Goal: Task Accomplishment & Management: Complete application form

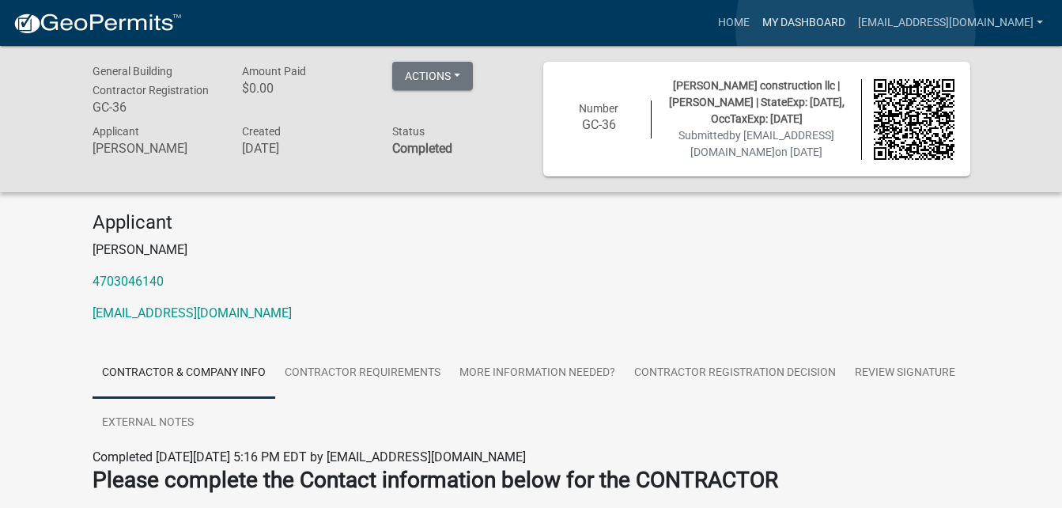
click at [852, 28] on link "My Dashboard" at bounding box center [804, 23] width 96 height 30
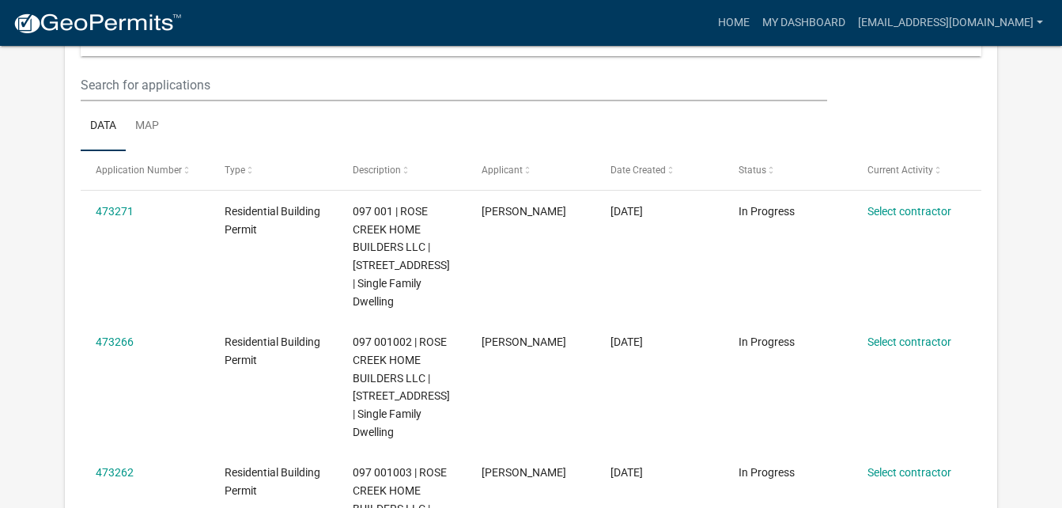
scroll to position [235, 0]
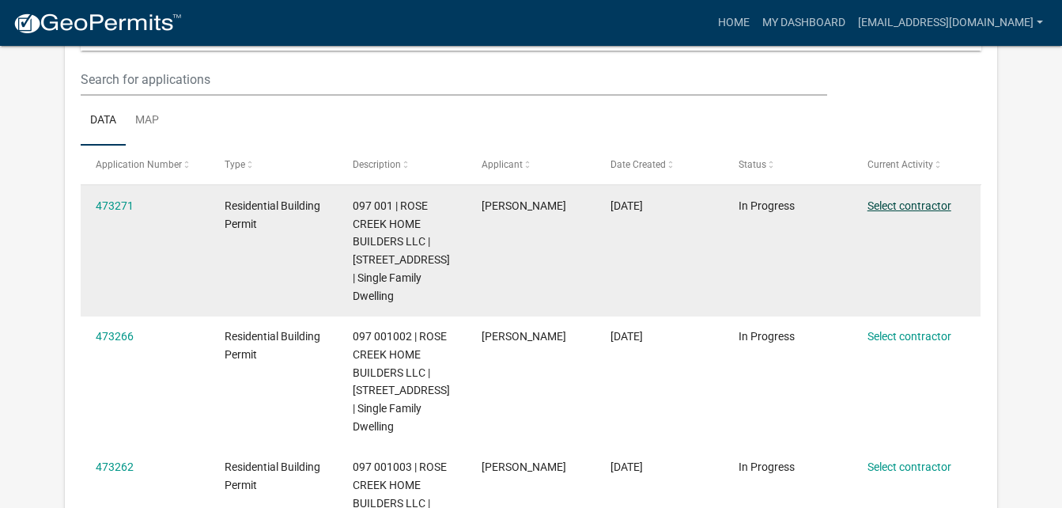
click at [930, 203] on link "Select contractor" at bounding box center [910, 205] width 84 height 13
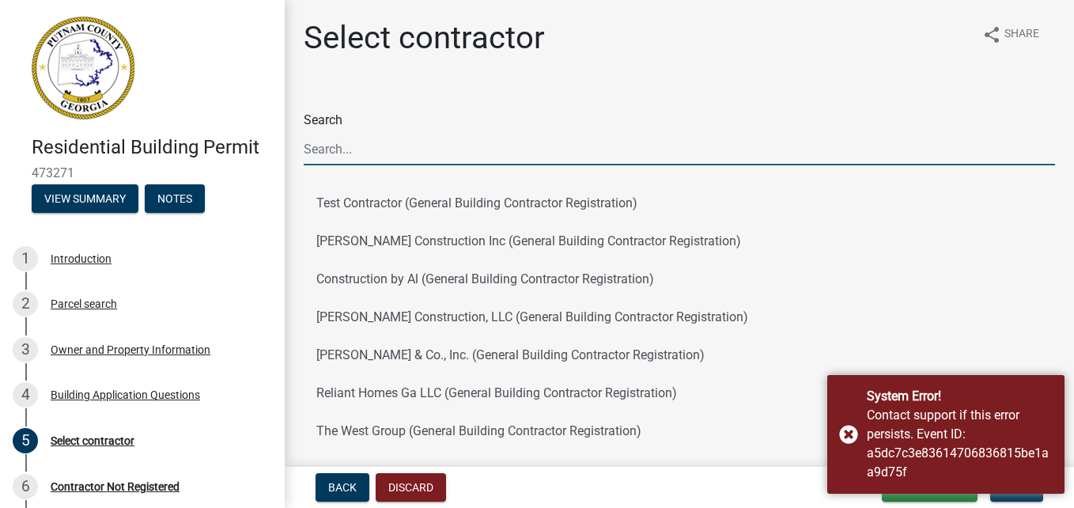
click at [793, 160] on input "Search" at bounding box center [679, 149] width 751 height 32
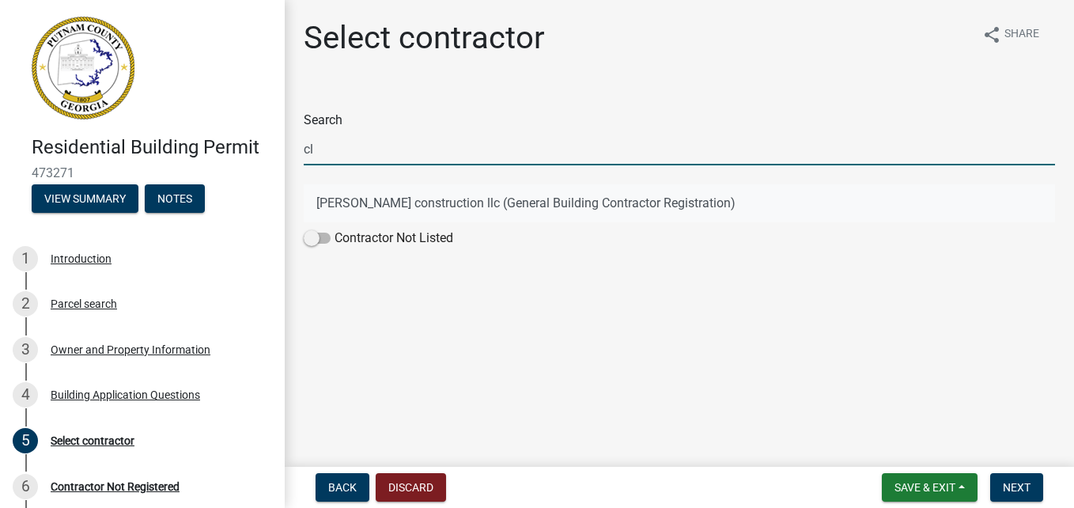
type input "cl"
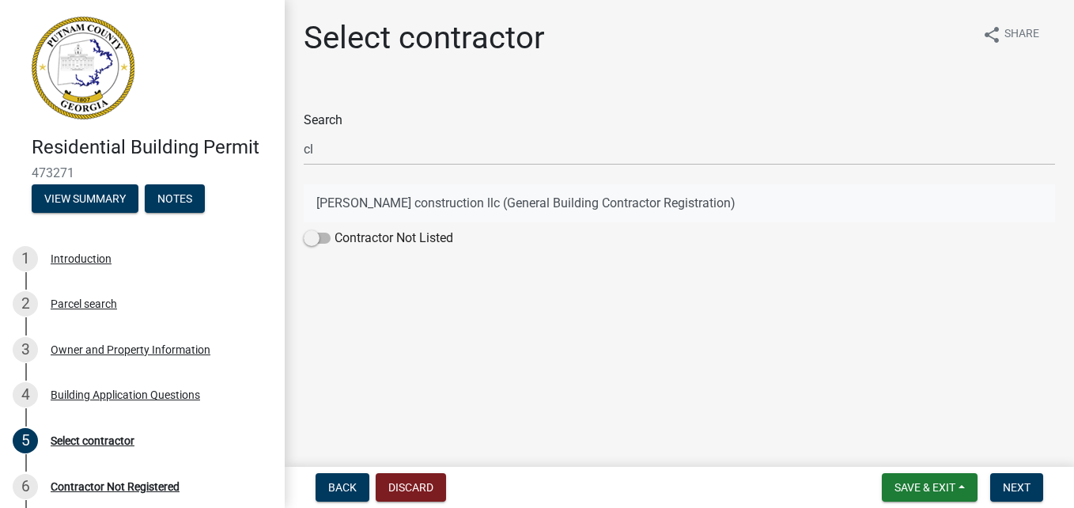
click at [658, 199] on button "[PERSON_NAME] construction llc (General Building Contractor Registration)" at bounding box center [679, 203] width 751 height 38
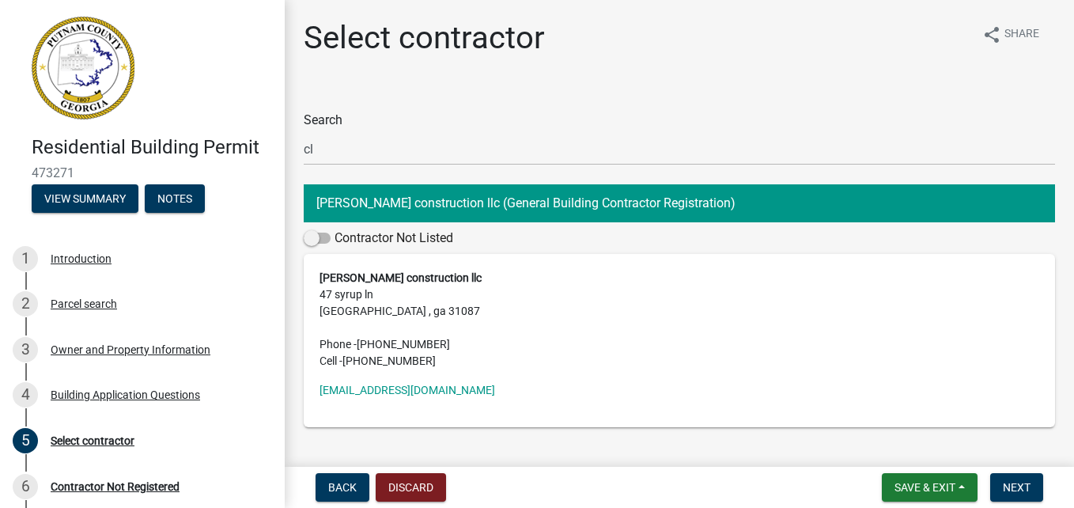
click at [414, 281] on strong "[PERSON_NAME] construction llc" at bounding box center [401, 277] width 162 height 13
click at [1016, 491] on span "Next" at bounding box center [1017, 487] width 28 height 13
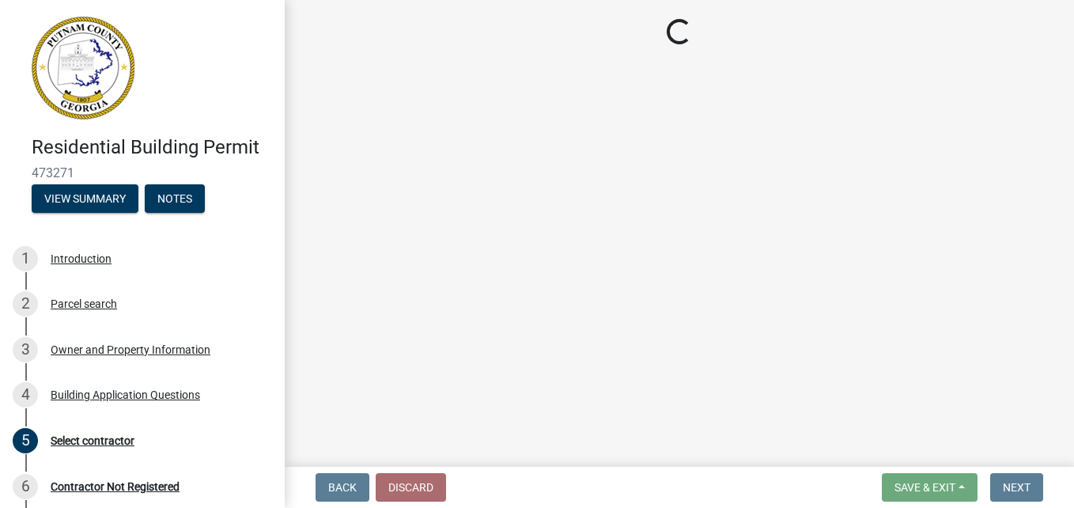
drag, startPoint x: 1016, startPoint y: 491, endPoint x: 689, endPoint y: 356, distance: 353.6
click at [689, 356] on main "Loading..." at bounding box center [679, 230] width 789 height 460
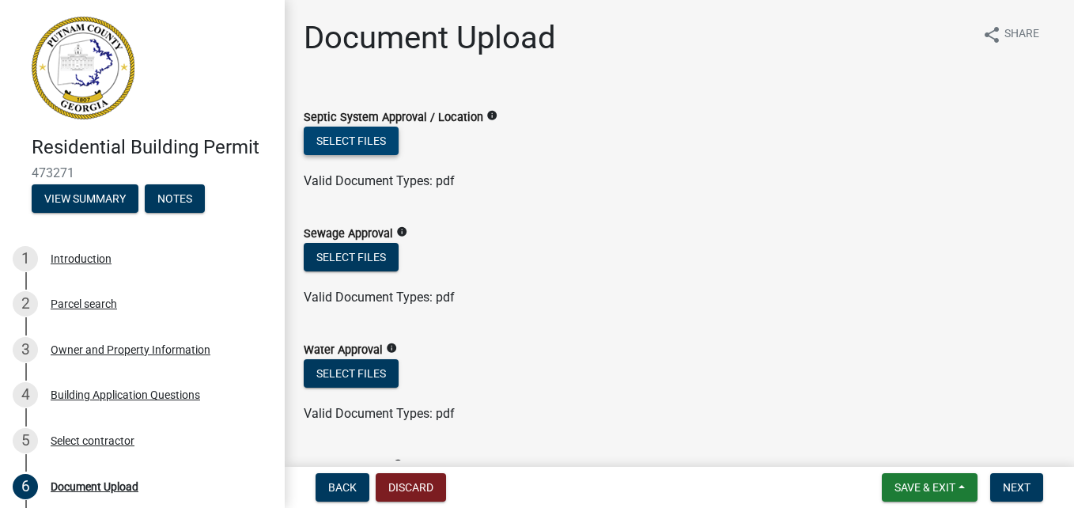
click at [370, 142] on button "Select files" at bounding box center [351, 141] width 95 height 28
click at [918, 482] on span "Save & Exit" at bounding box center [925, 487] width 61 height 13
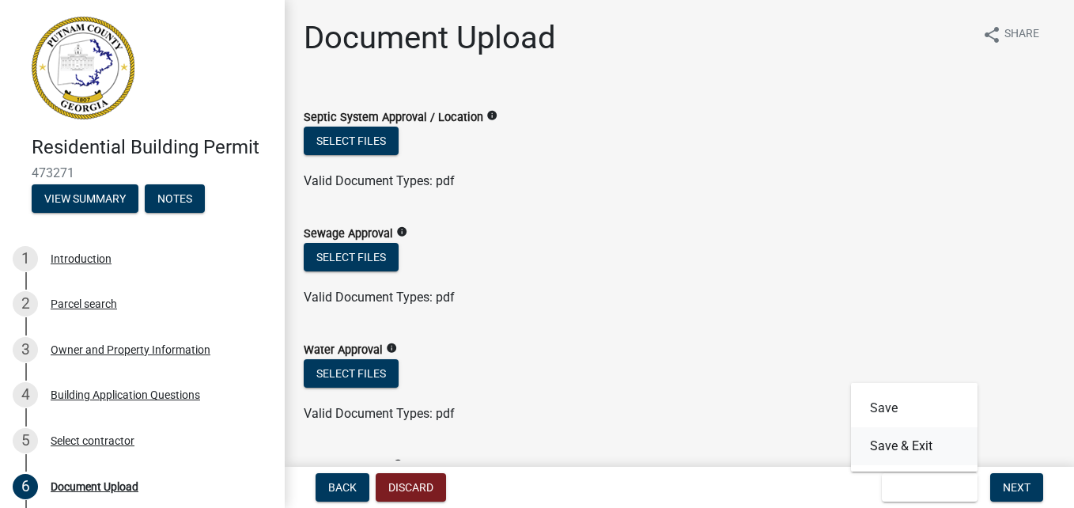
click at [921, 450] on button "Save & Exit" at bounding box center [914, 446] width 127 height 38
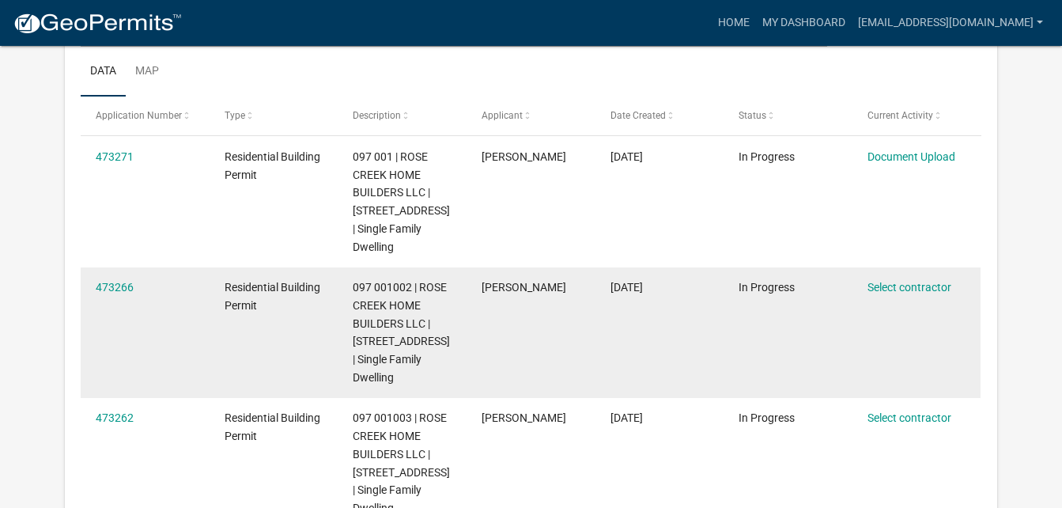
scroll to position [253, 0]
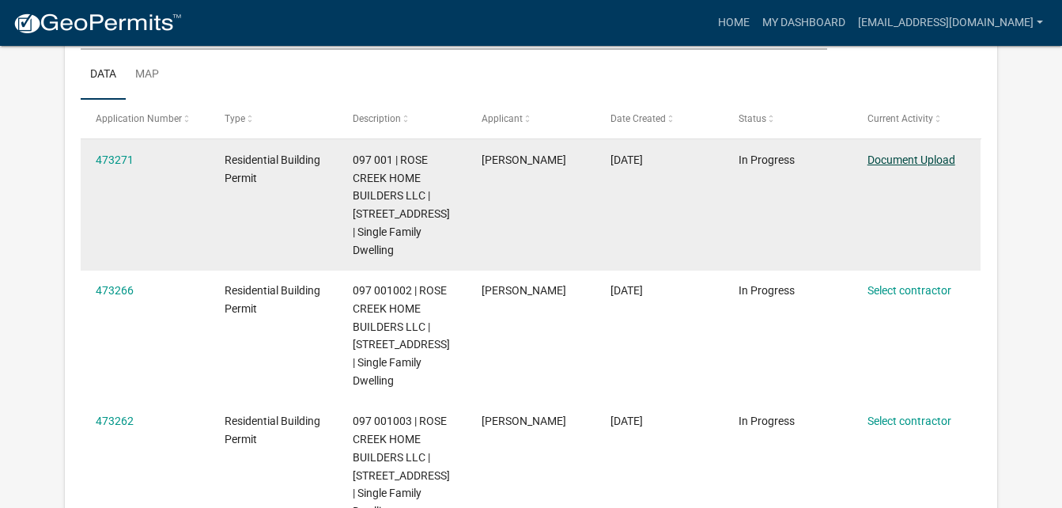
click at [915, 155] on link "Document Upload" at bounding box center [912, 159] width 88 height 13
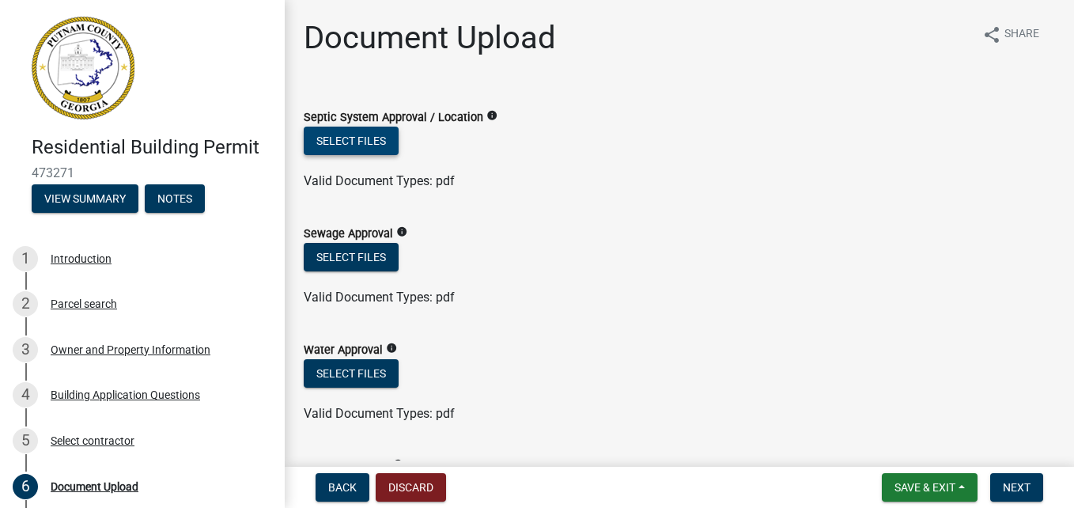
click at [373, 144] on button "Select files" at bounding box center [351, 141] width 95 height 28
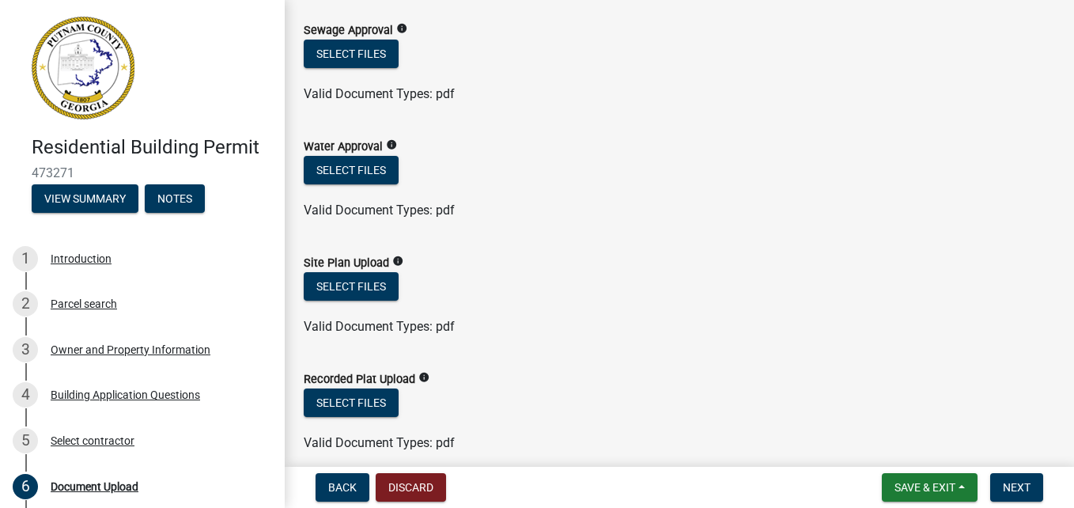
scroll to position [262, 0]
click at [379, 285] on button "Select files" at bounding box center [351, 285] width 95 height 28
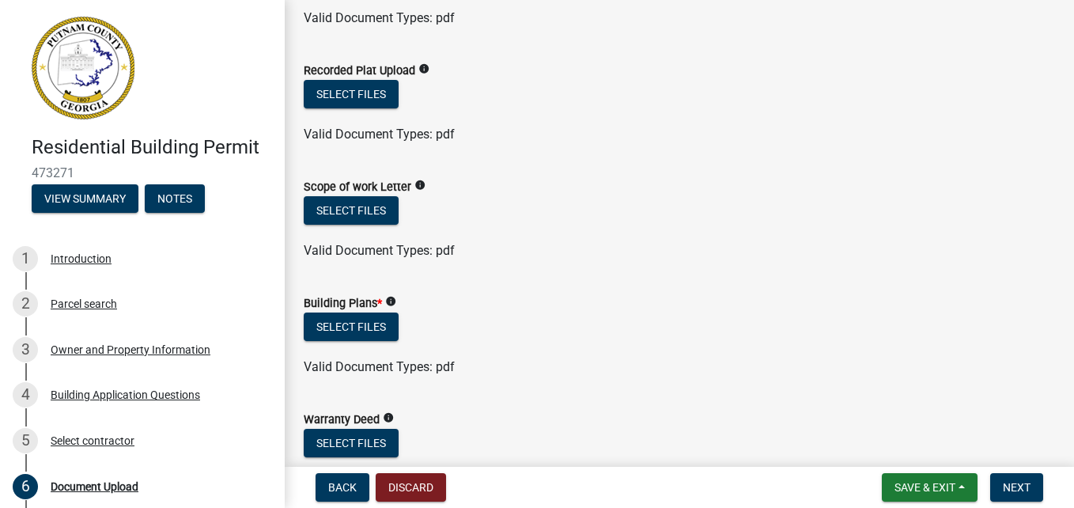
scroll to position [629, 0]
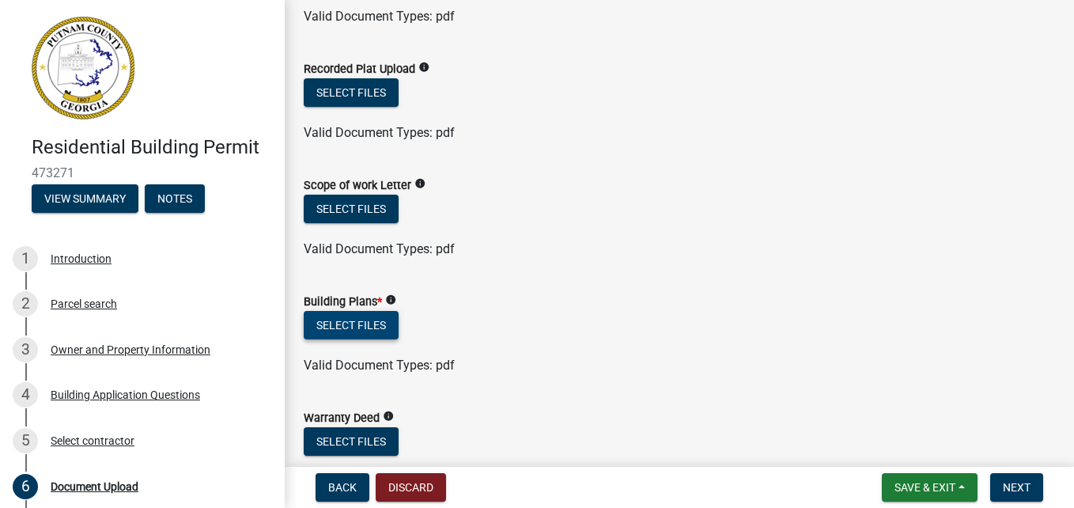
click at [384, 326] on button "Select files" at bounding box center [351, 325] width 95 height 28
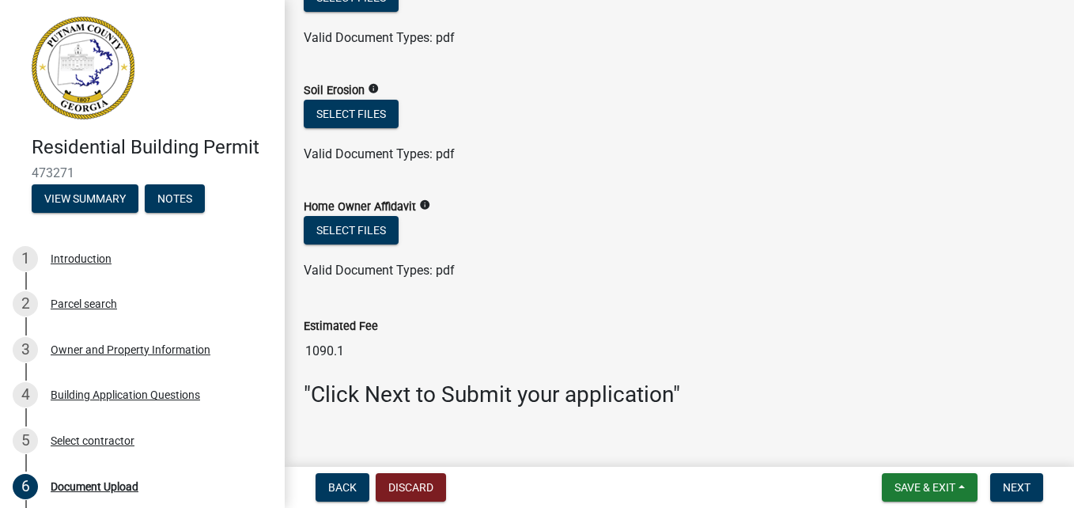
scroll to position [1152, 0]
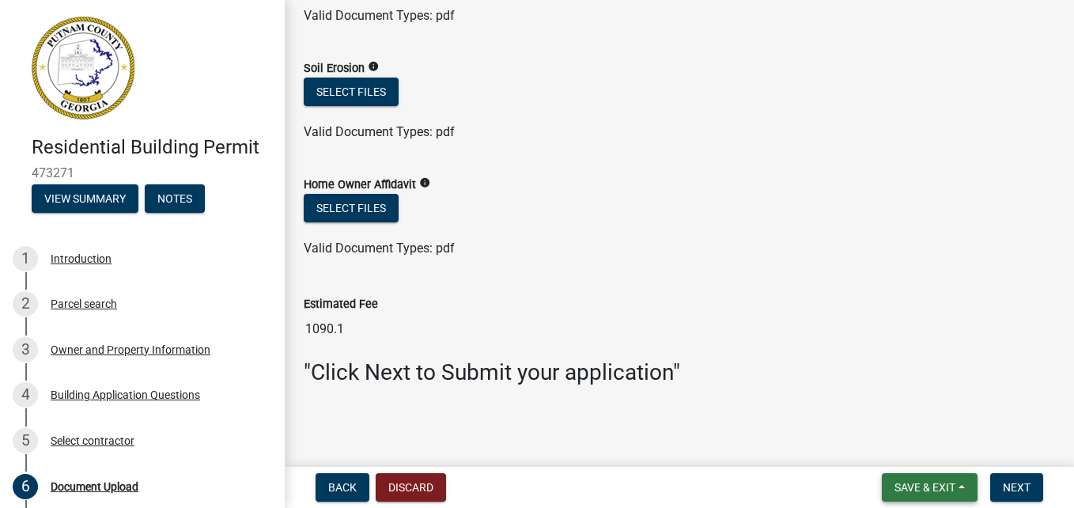
click at [903, 492] on span "Save & Exit" at bounding box center [925, 487] width 61 height 13
click at [918, 451] on button "Save & Exit" at bounding box center [914, 446] width 127 height 38
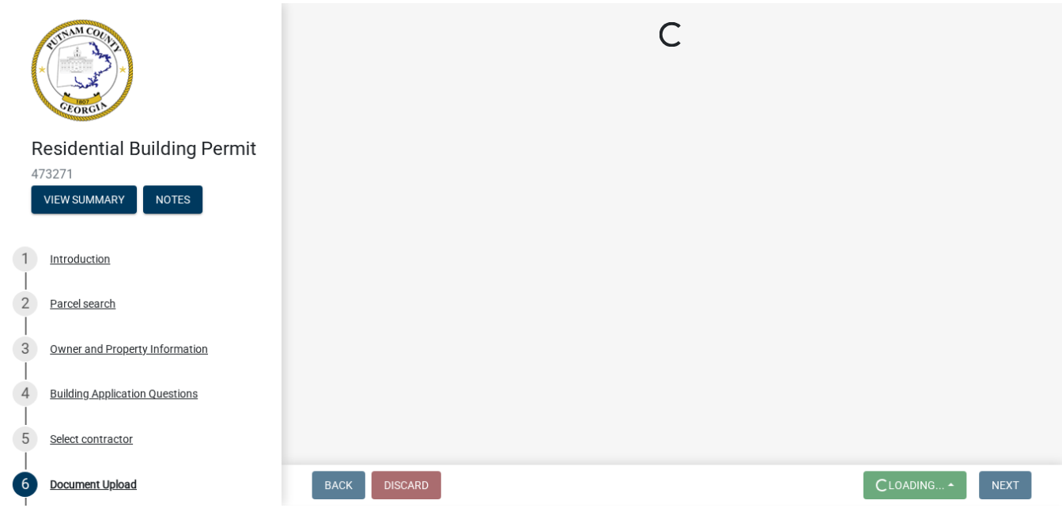
scroll to position [0, 0]
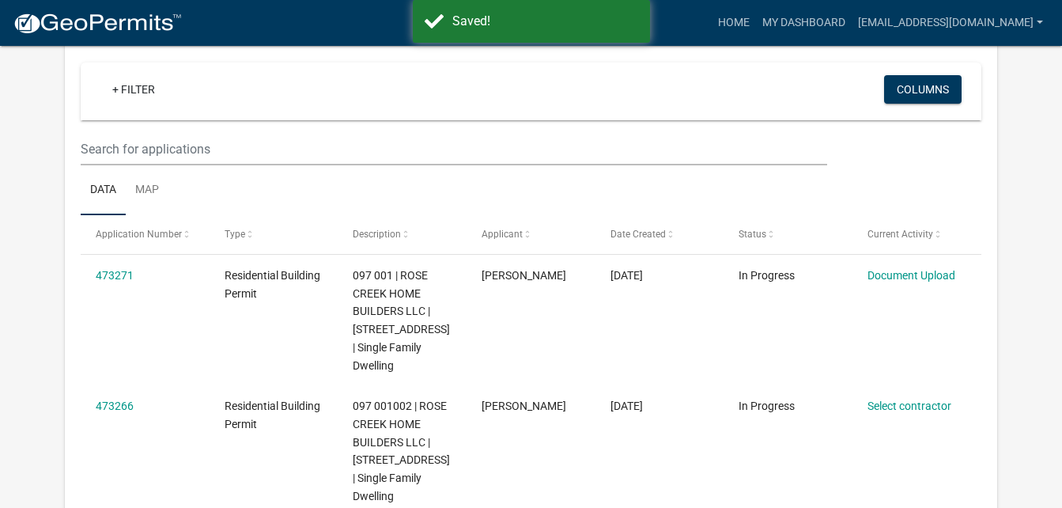
scroll to position [141, 0]
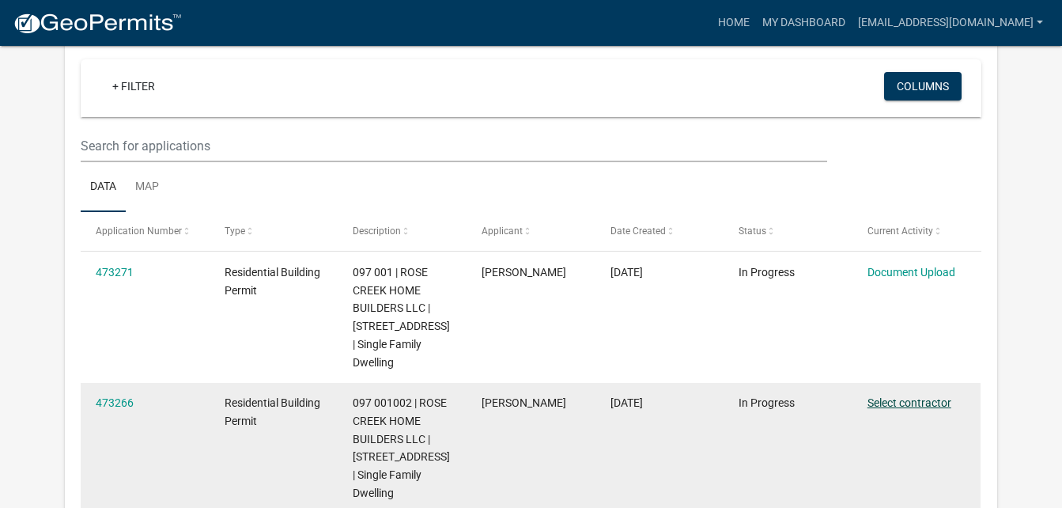
click at [925, 401] on link "Select contractor" at bounding box center [910, 402] width 84 height 13
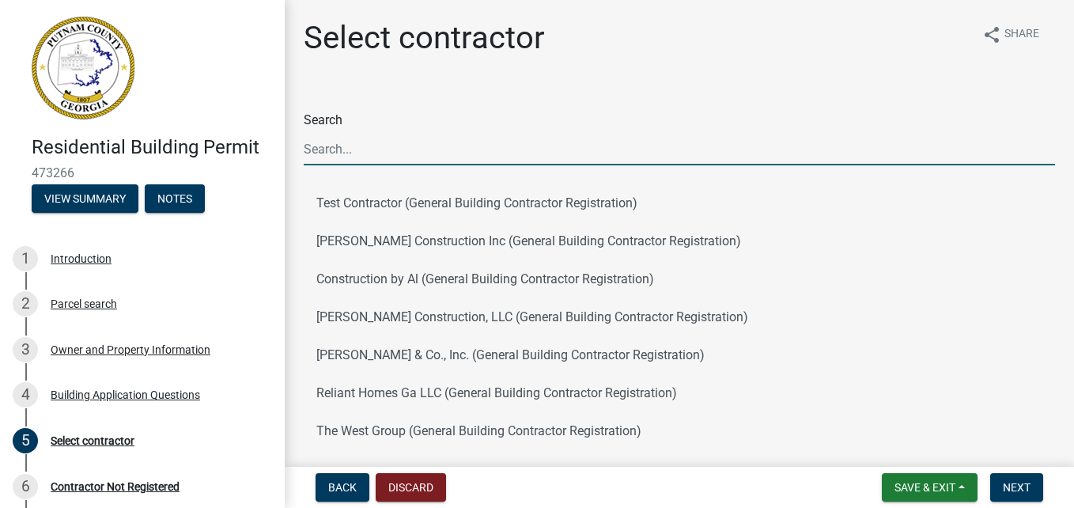
click at [662, 161] on input "Search" at bounding box center [679, 149] width 751 height 32
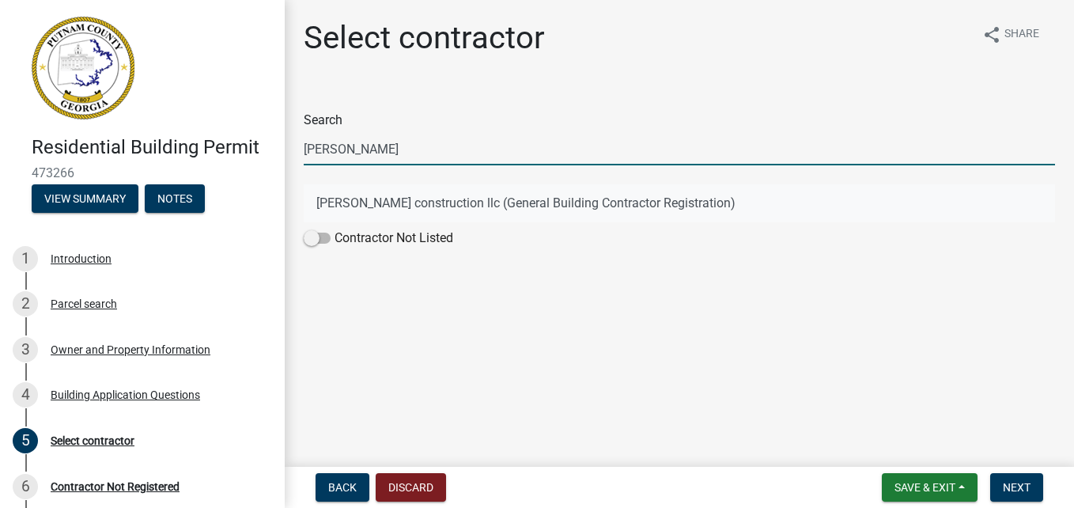
type input "[PERSON_NAME]"
click at [667, 205] on button "[PERSON_NAME] construction llc (General Building Contractor Registration)" at bounding box center [679, 203] width 751 height 38
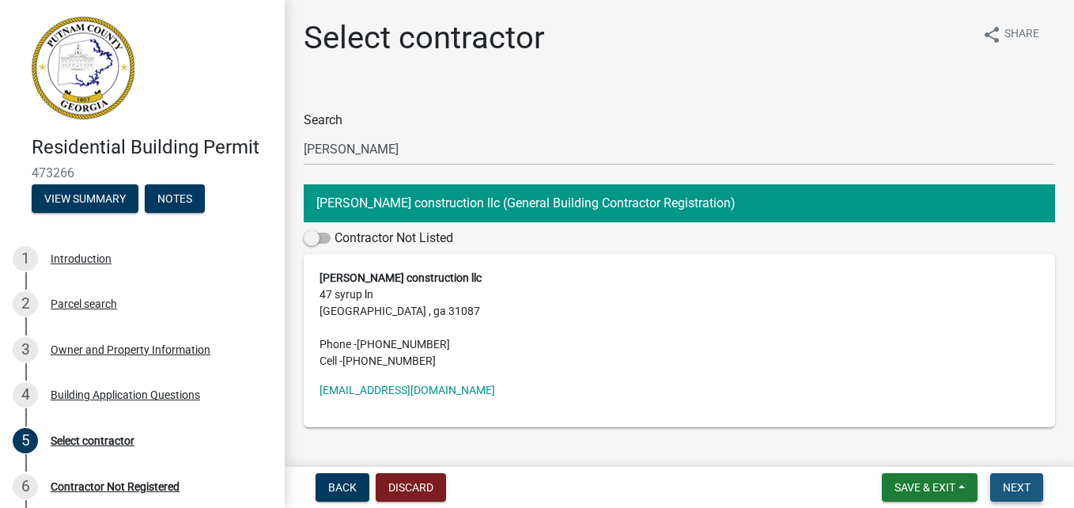
click at [1033, 482] on button "Next" at bounding box center [1016, 487] width 53 height 28
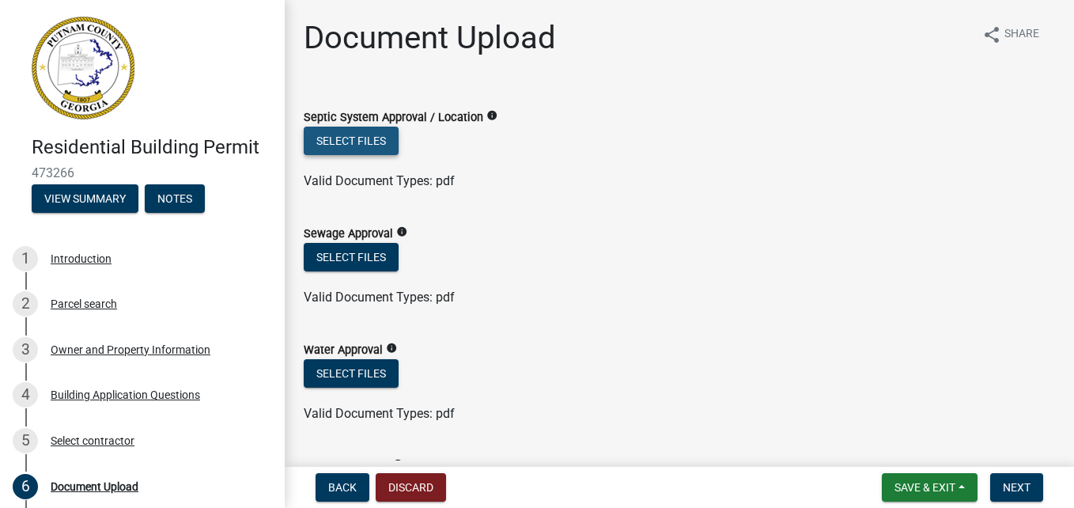
click at [369, 146] on button "Select files" at bounding box center [351, 141] width 95 height 28
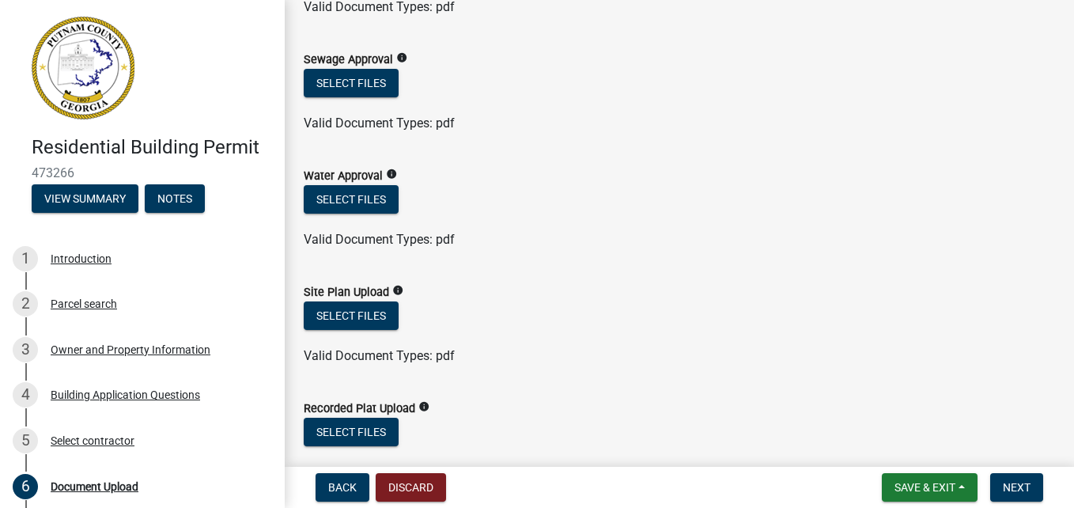
scroll to position [233, 0]
click at [377, 316] on button "Select files" at bounding box center [351, 315] width 95 height 28
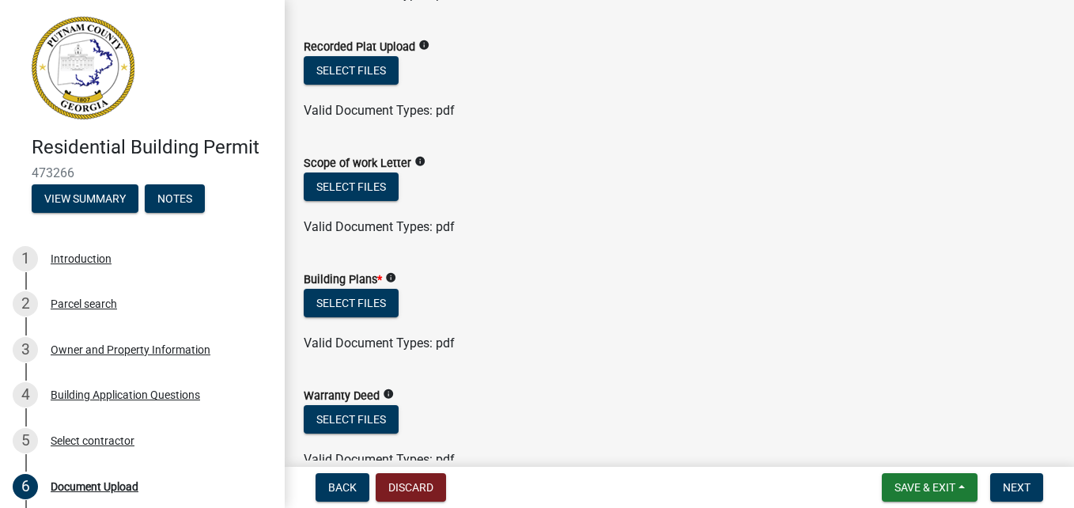
scroll to position [652, 0]
click at [373, 303] on button "Select files" at bounding box center [351, 302] width 95 height 28
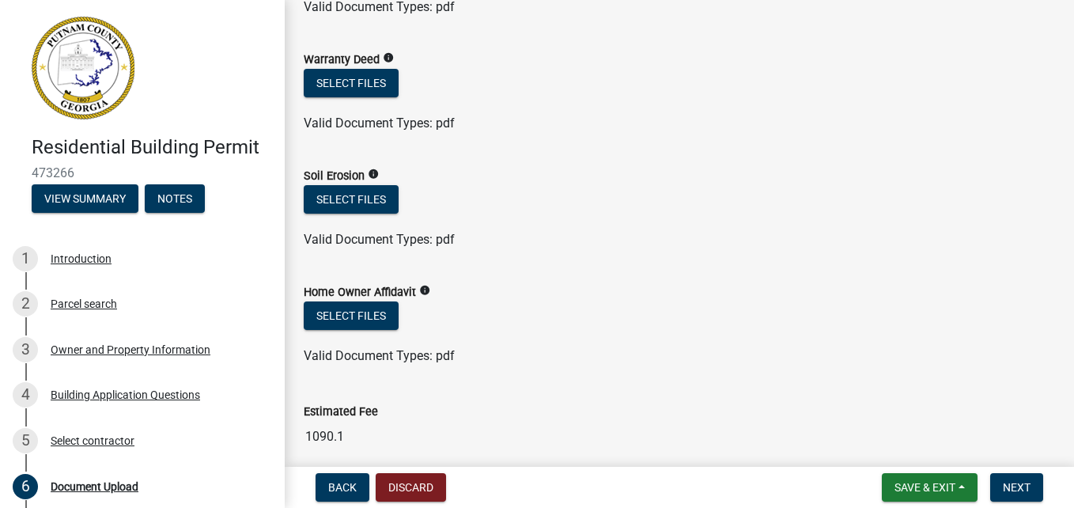
scroll to position [1152, 0]
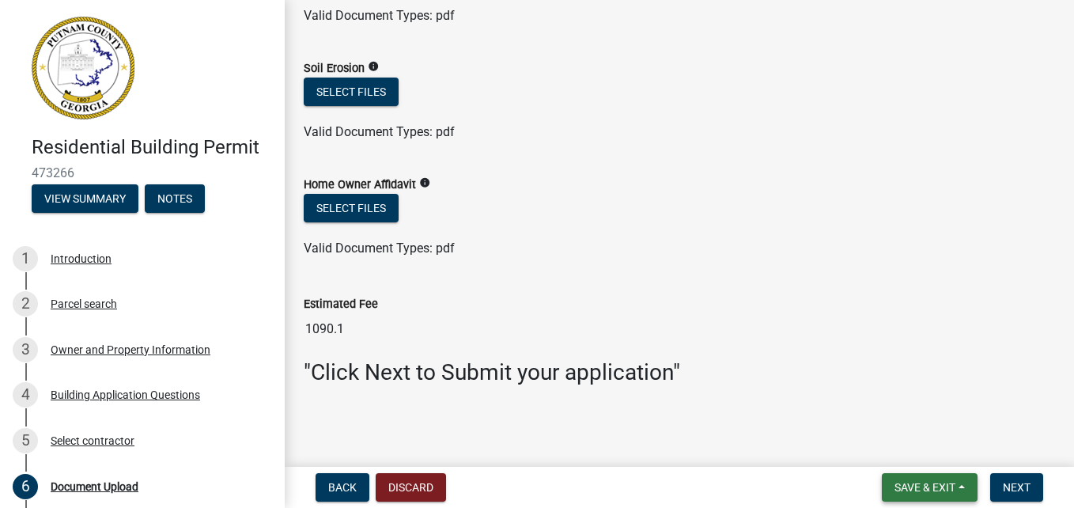
click at [930, 493] on span "Save & Exit" at bounding box center [925, 487] width 61 height 13
click at [929, 442] on button "Save & Exit" at bounding box center [914, 446] width 127 height 38
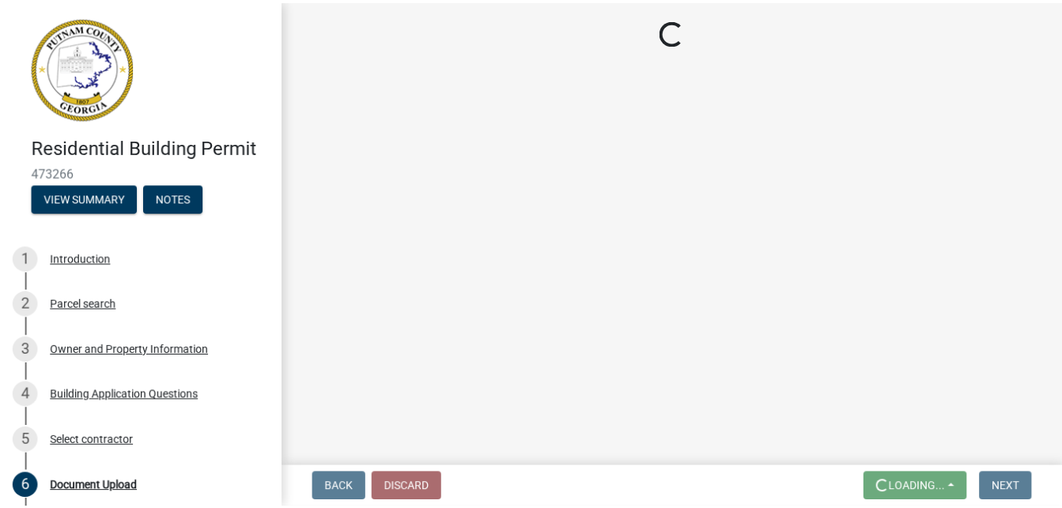
scroll to position [0, 0]
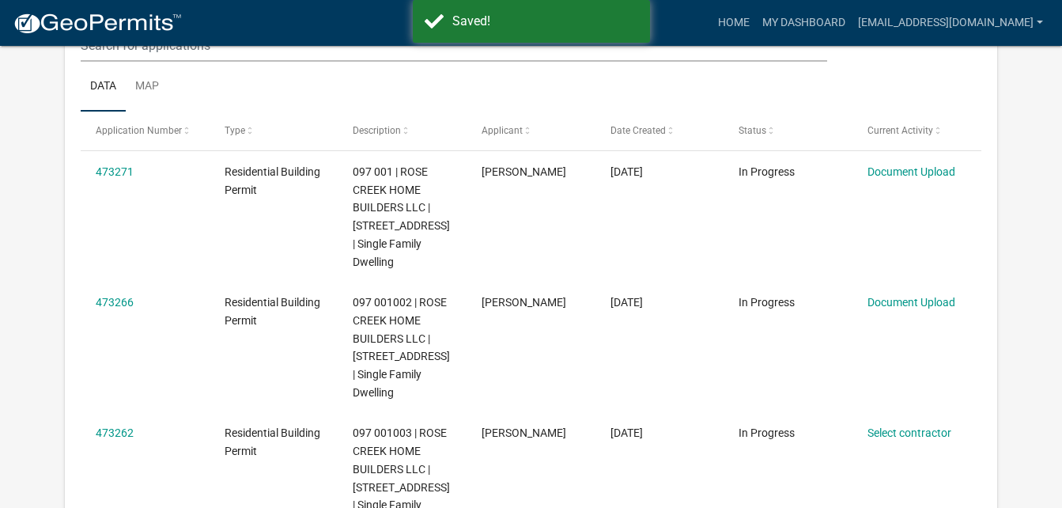
scroll to position [274, 0]
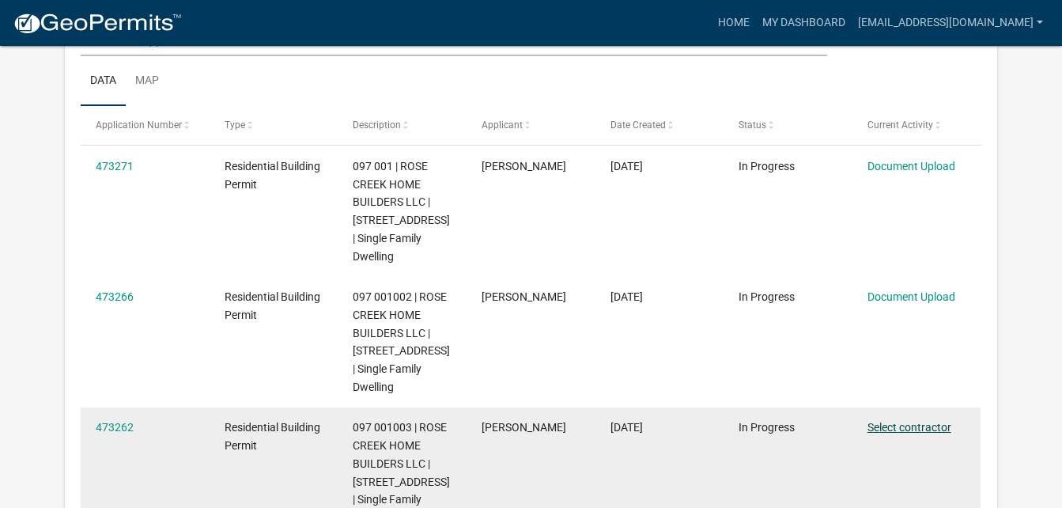
click at [927, 428] on link "Select contractor" at bounding box center [910, 427] width 84 height 13
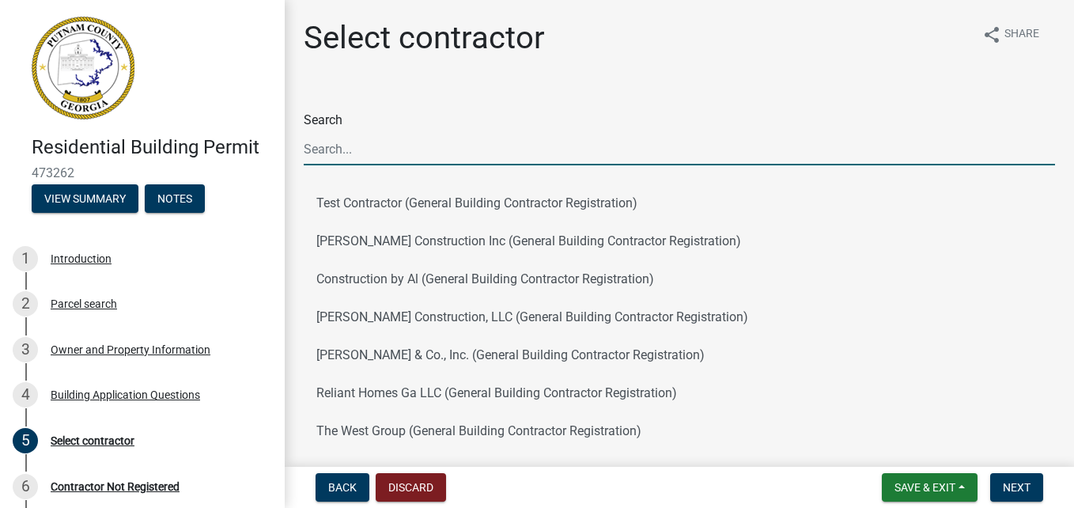
click at [513, 160] on input "Search" at bounding box center [679, 149] width 751 height 32
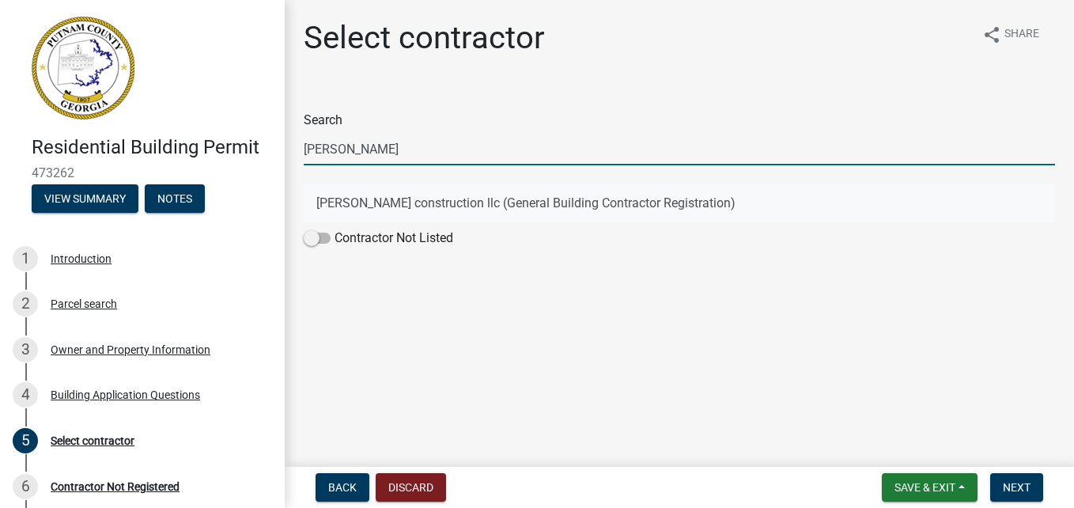
type input "[PERSON_NAME]"
click at [604, 200] on button "[PERSON_NAME] construction llc (General Building Contractor Registration)" at bounding box center [679, 203] width 751 height 38
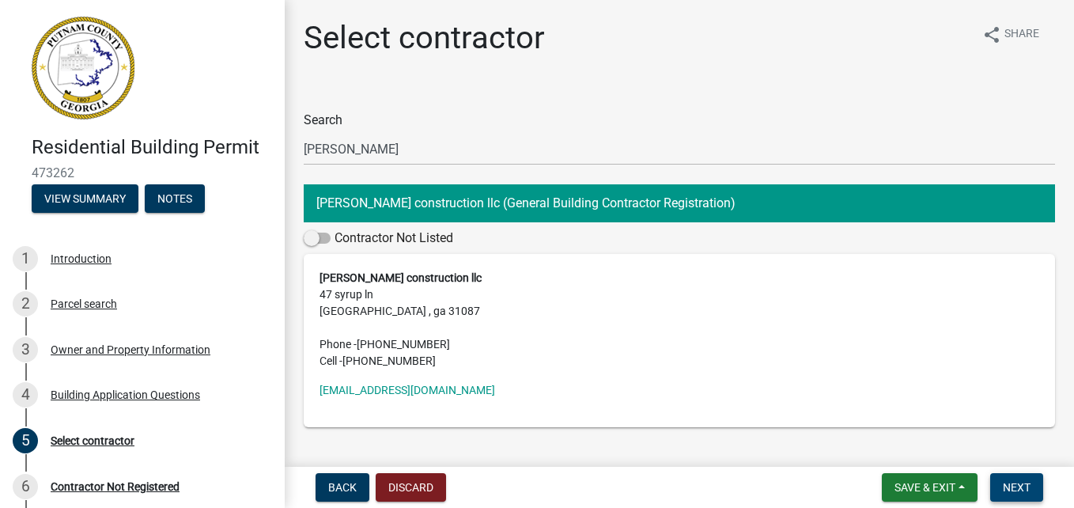
click at [1027, 486] on span "Next" at bounding box center [1017, 487] width 28 height 13
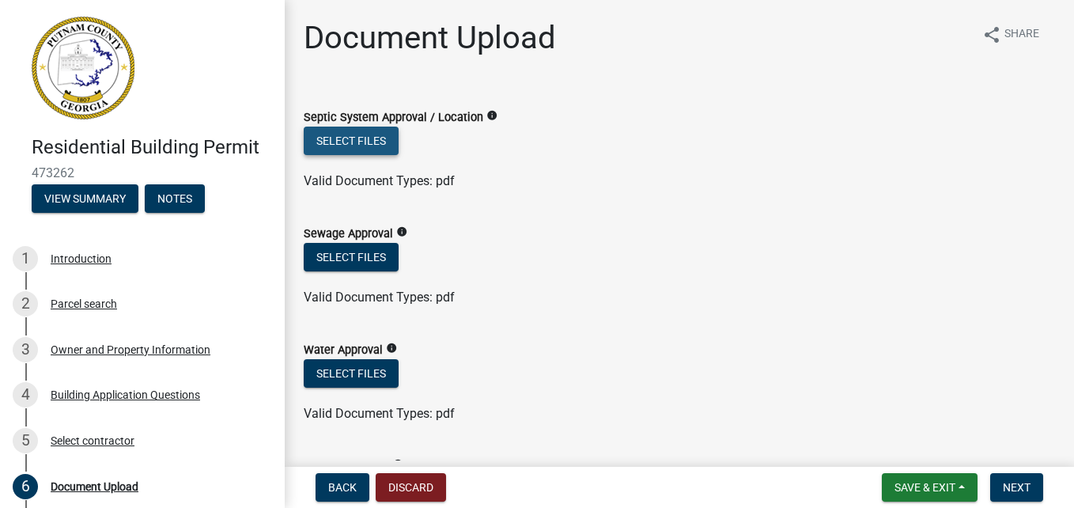
click at [359, 138] on button "Select files" at bounding box center [351, 141] width 95 height 28
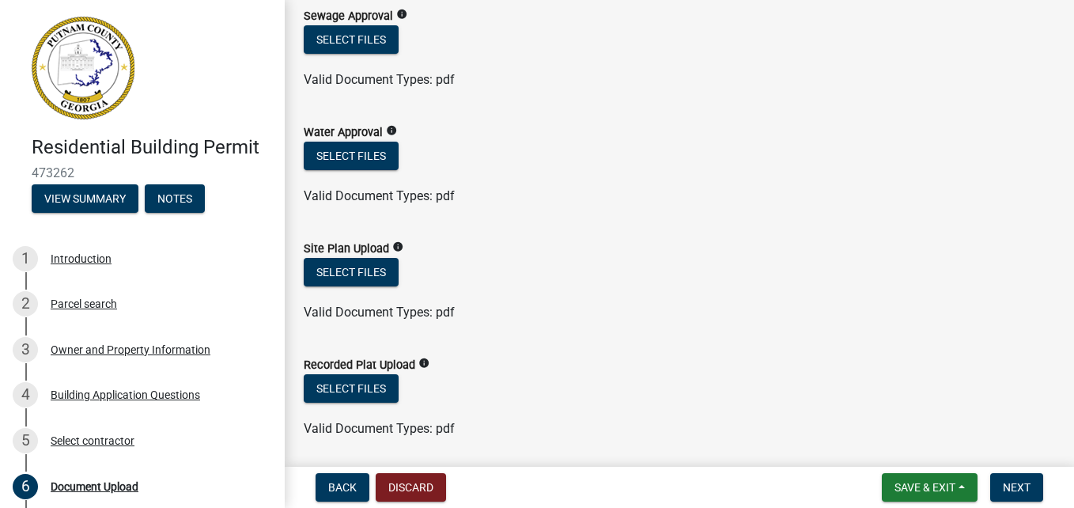
scroll to position [276, 0]
click at [360, 258] on button "Select files" at bounding box center [351, 271] width 95 height 28
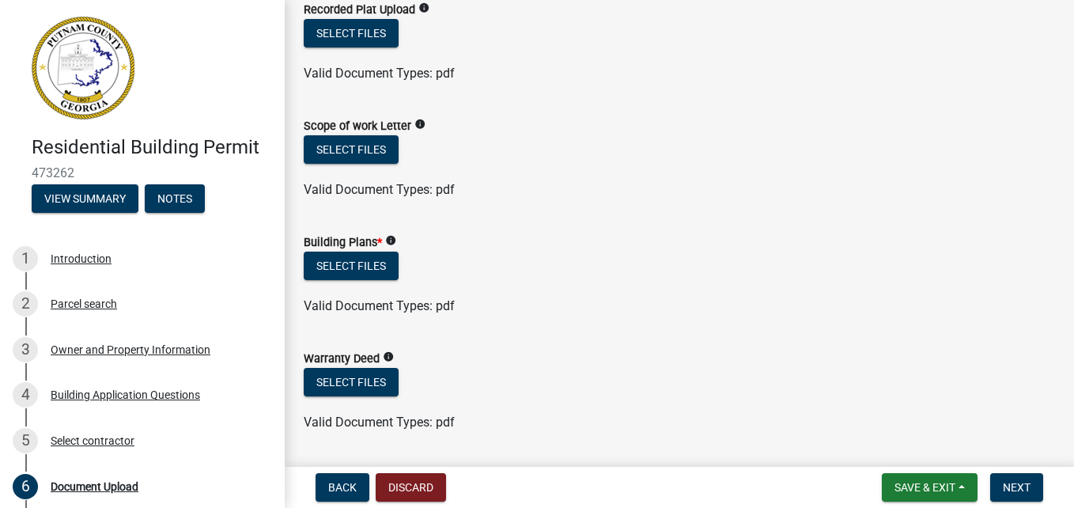
scroll to position [690, 0]
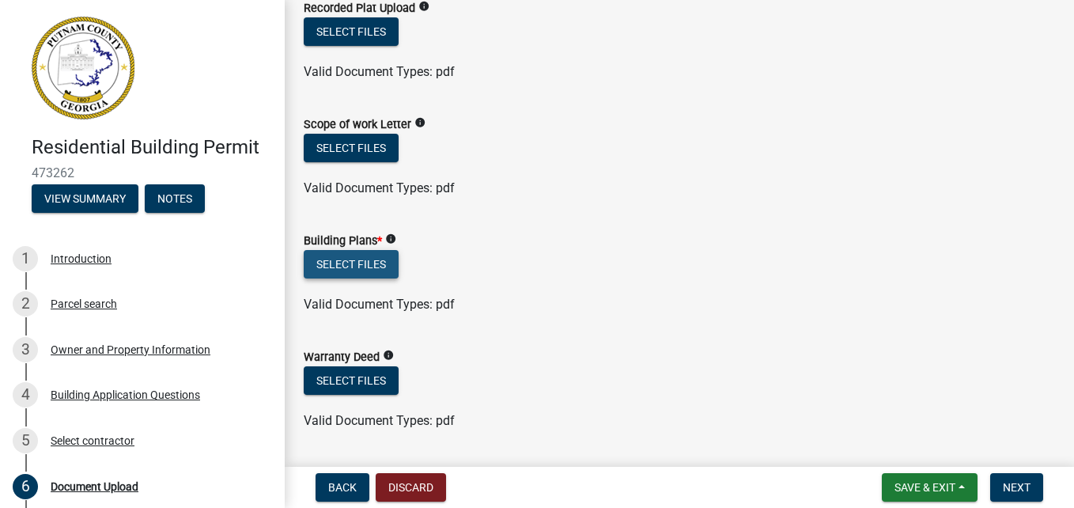
click at [381, 263] on button "Select files" at bounding box center [351, 264] width 95 height 28
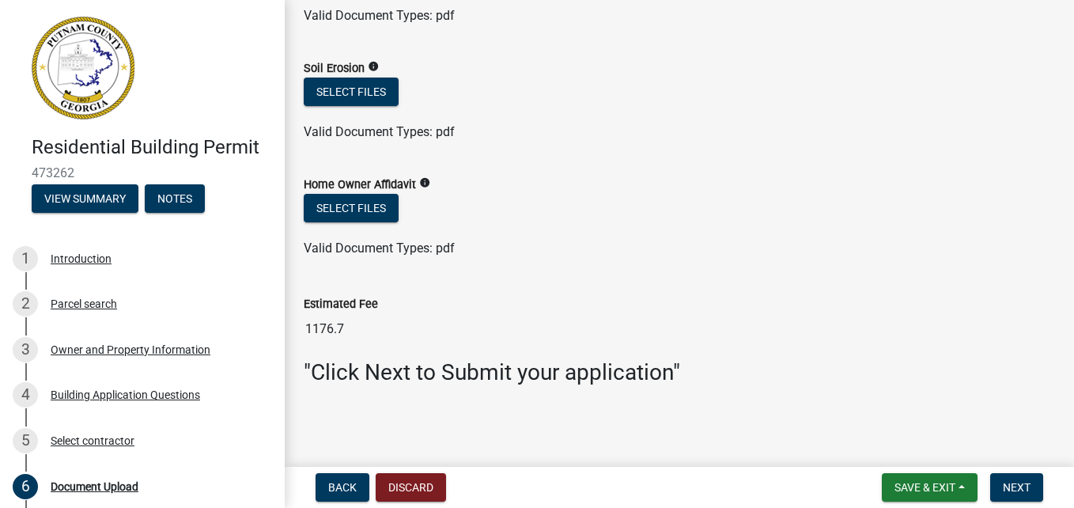
scroll to position [1152, 0]
click at [940, 479] on button "Save & Exit" at bounding box center [930, 487] width 96 height 28
click at [933, 449] on button "Save & Exit" at bounding box center [914, 446] width 127 height 38
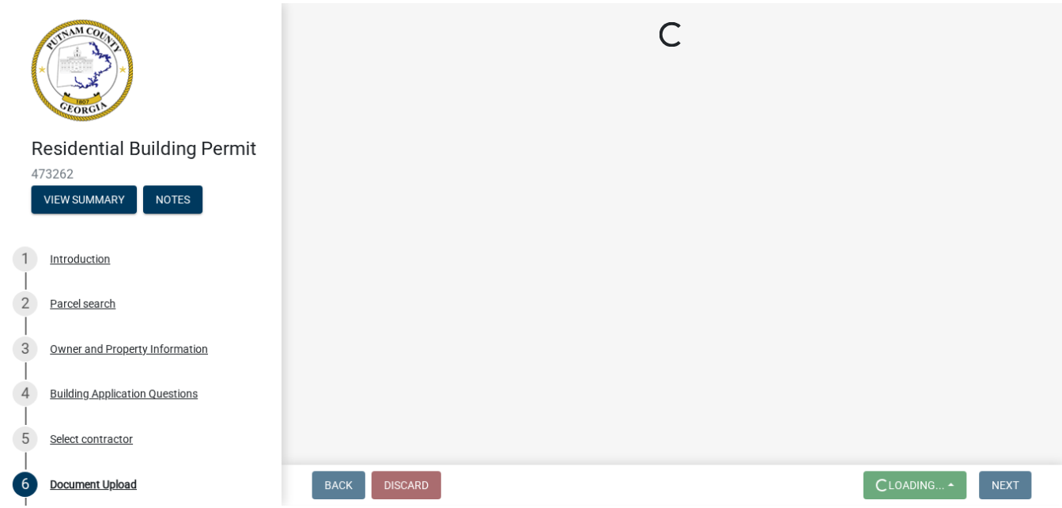
scroll to position [0, 0]
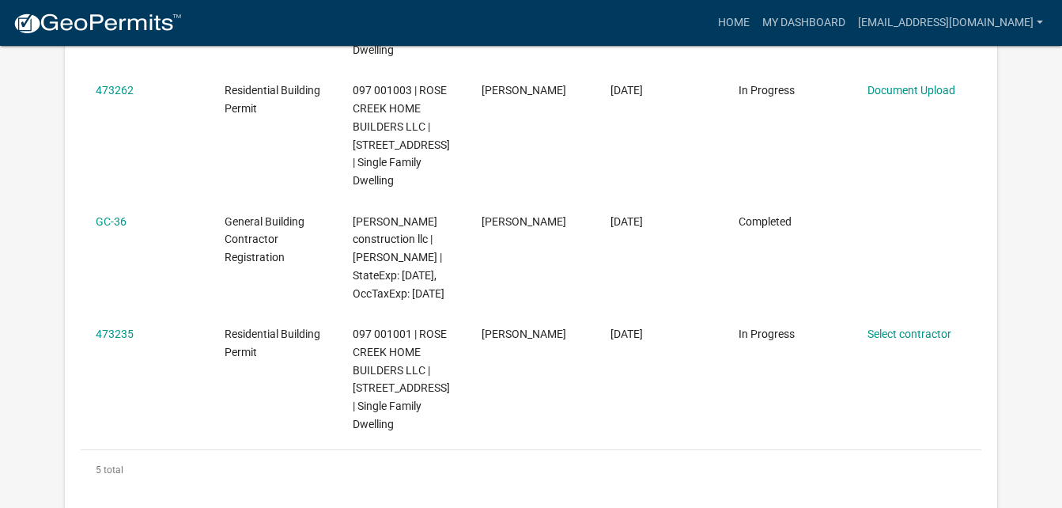
scroll to position [585, 0]
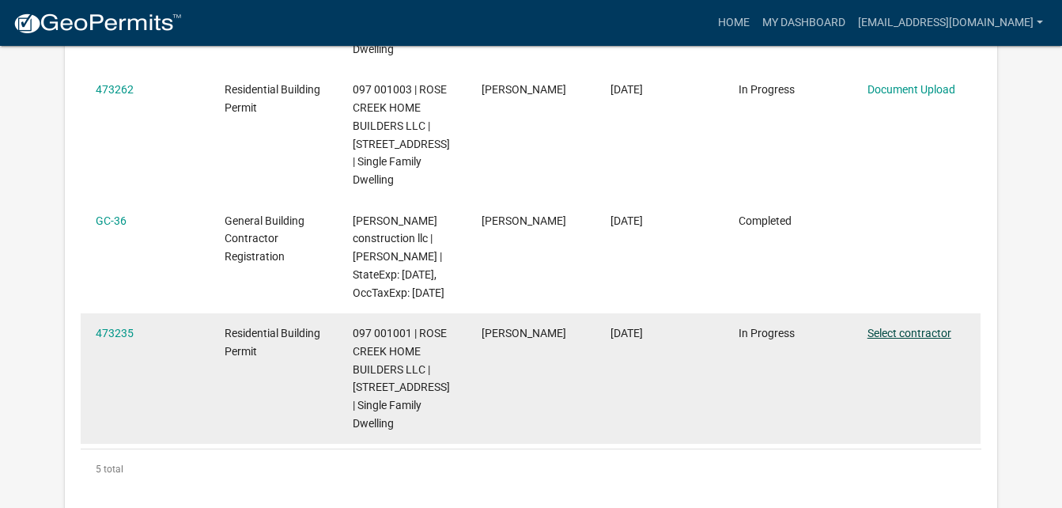
click at [929, 339] on link "Select contractor" at bounding box center [910, 333] width 84 height 13
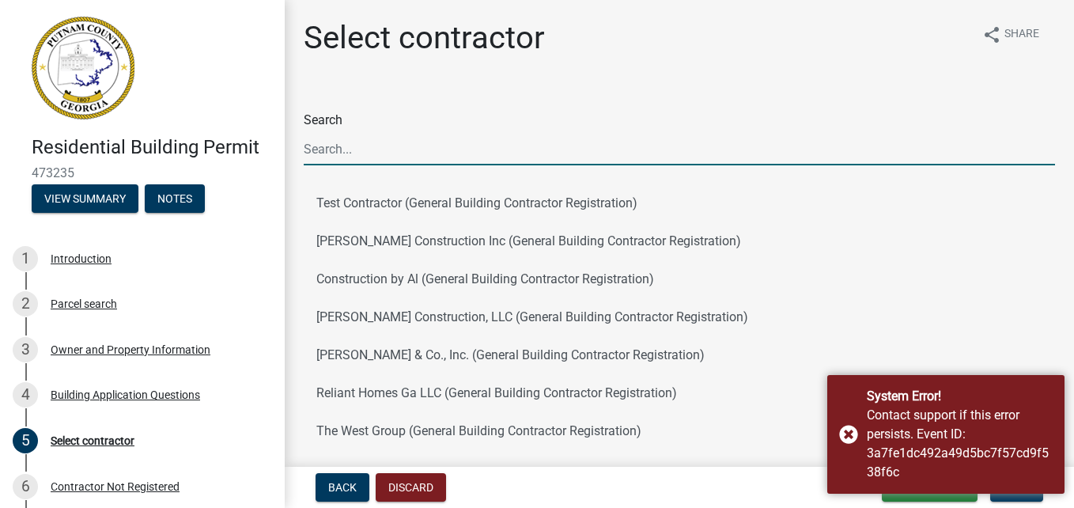
click at [577, 152] on input "Search" at bounding box center [679, 149] width 751 height 32
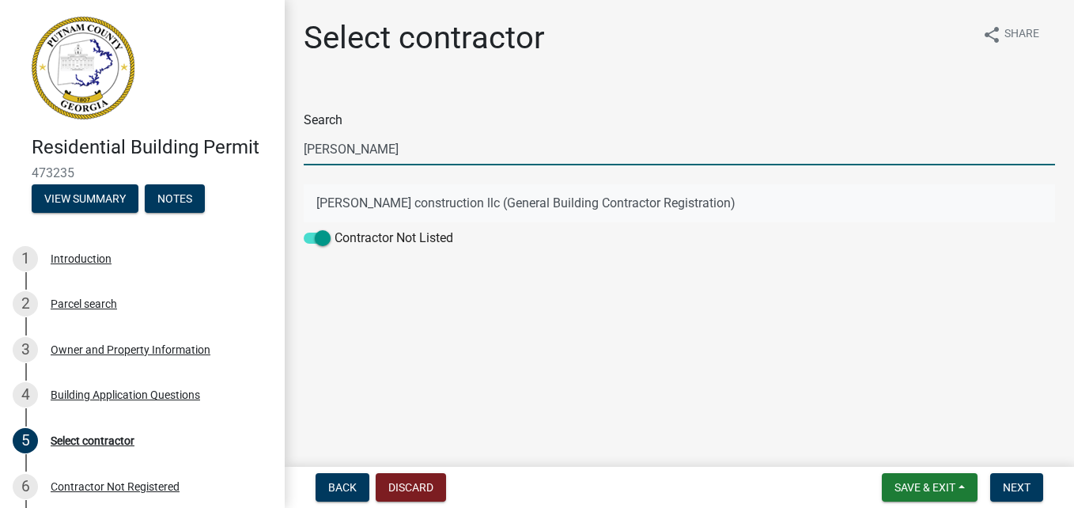
type input "[PERSON_NAME]"
click at [600, 196] on button "[PERSON_NAME] construction llc (General Building Contractor Registration)" at bounding box center [679, 203] width 751 height 38
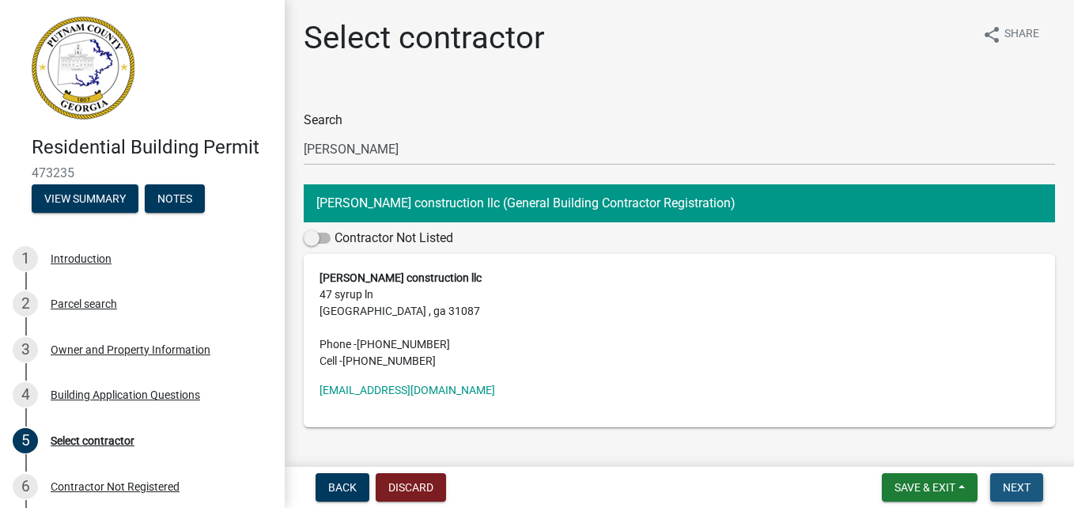
click at [1005, 482] on span "Next" at bounding box center [1017, 487] width 28 height 13
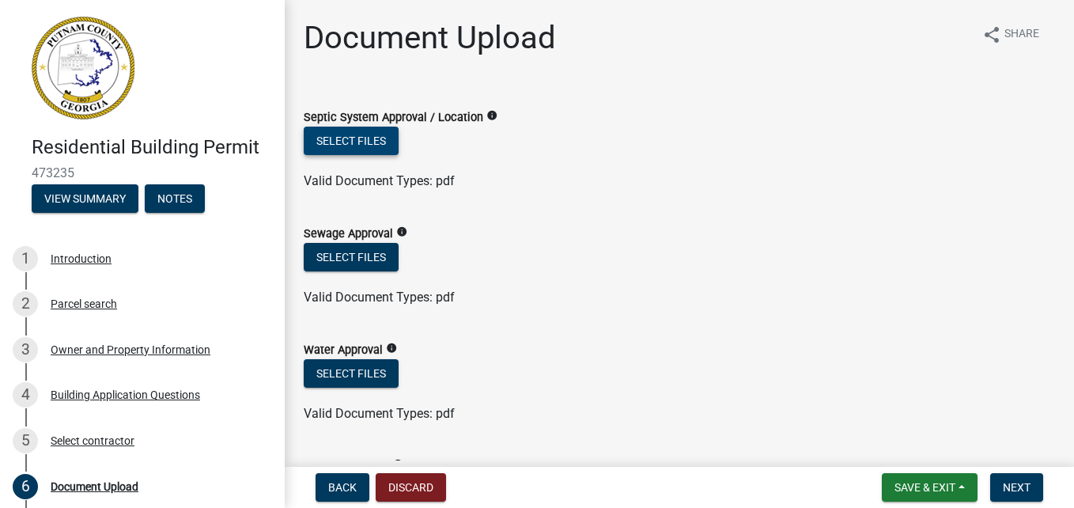
click at [381, 133] on button "Select files" at bounding box center [351, 141] width 95 height 28
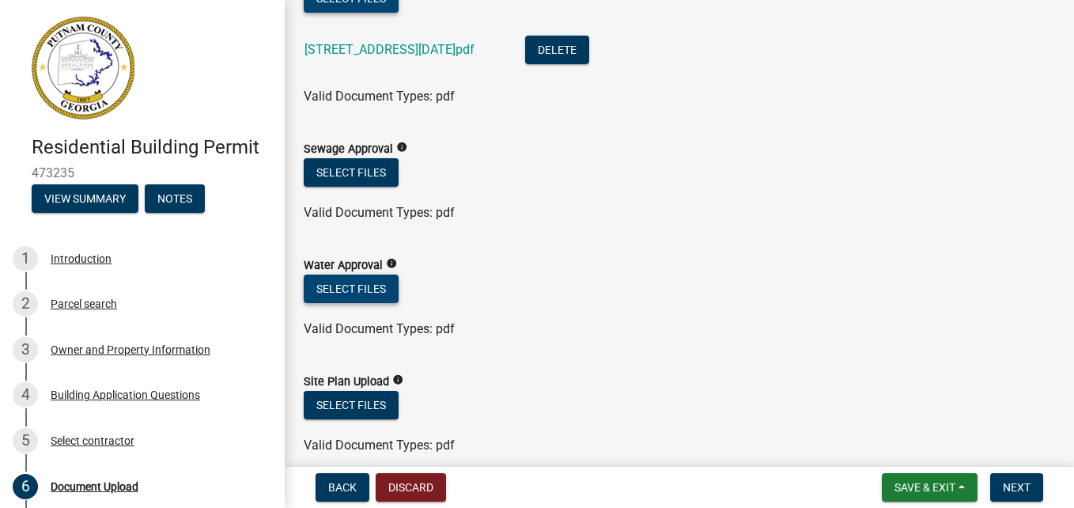
scroll to position [143, 0]
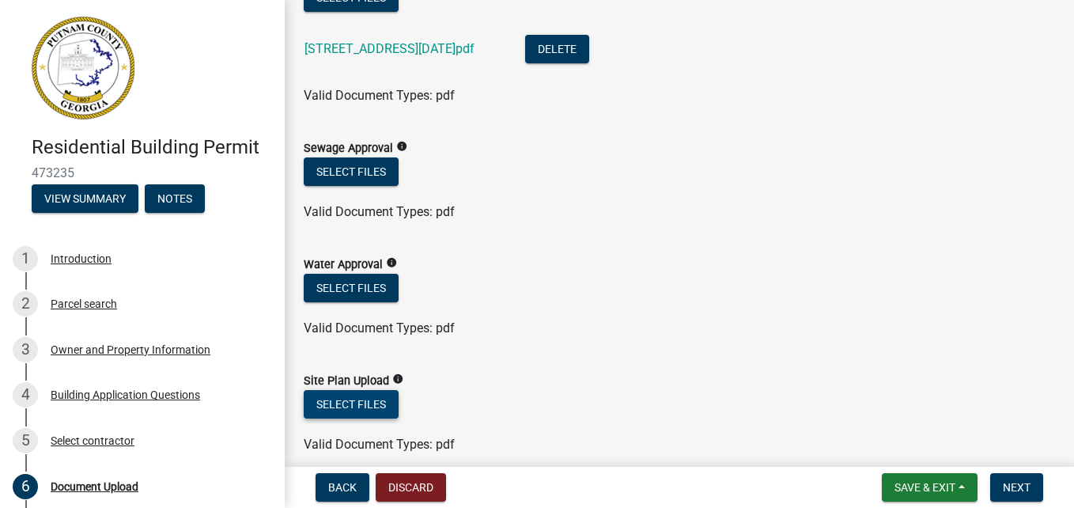
click at [370, 411] on button "Select files" at bounding box center [351, 404] width 95 height 28
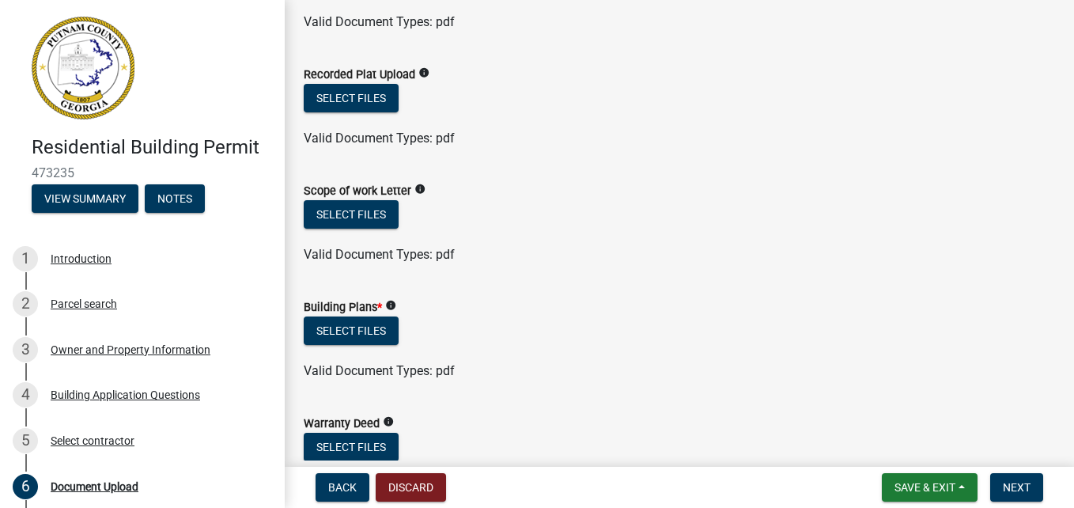
scroll to position [627, 0]
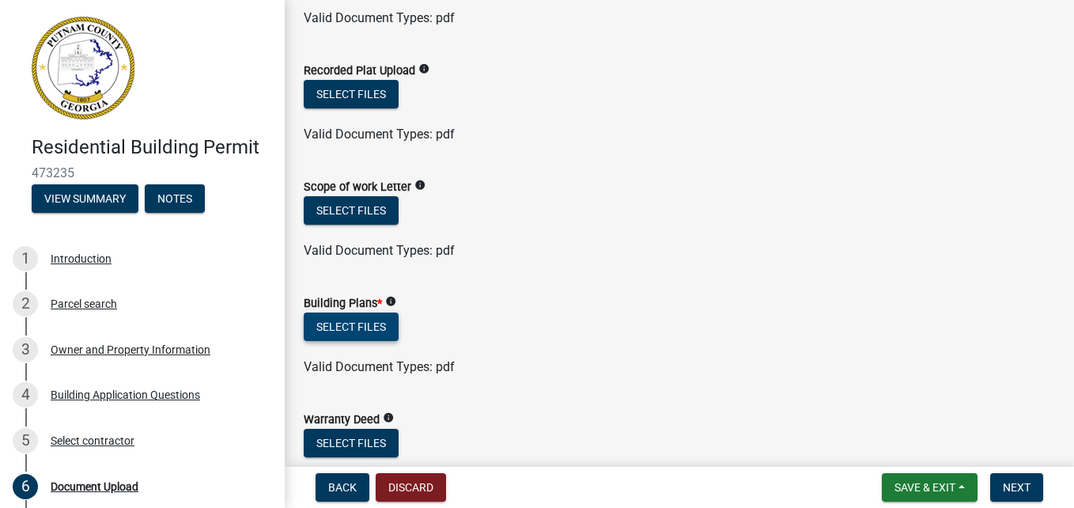
click at [366, 331] on button "Select files" at bounding box center [351, 326] width 95 height 28
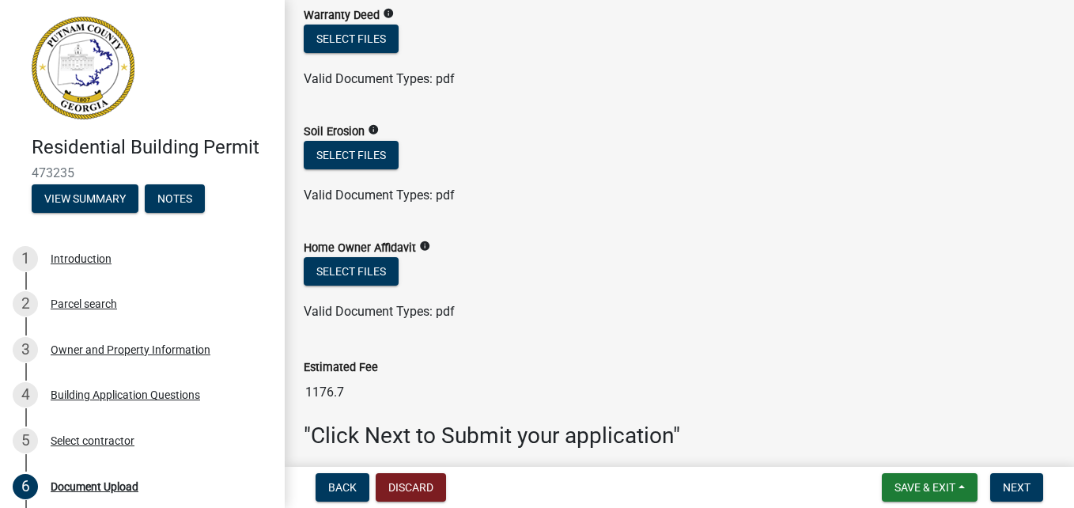
scroll to position [1101, 0]
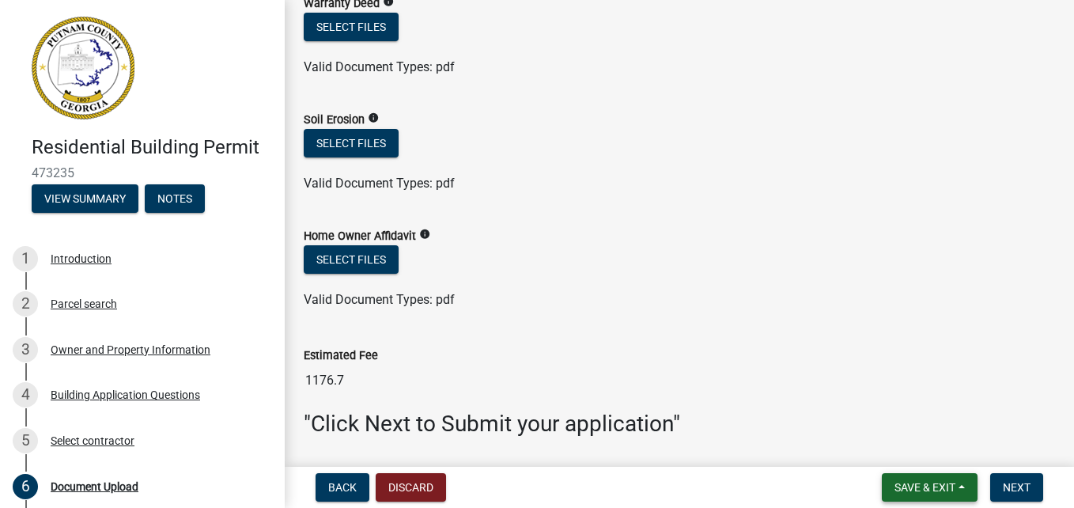
click at [919, 494] on button "Save & Exit" at bounding box center [930, 487] width 96 height 28
click at [921, 438] on button "Save & Exit" at bounding box center [914, 446] width 127 height 38
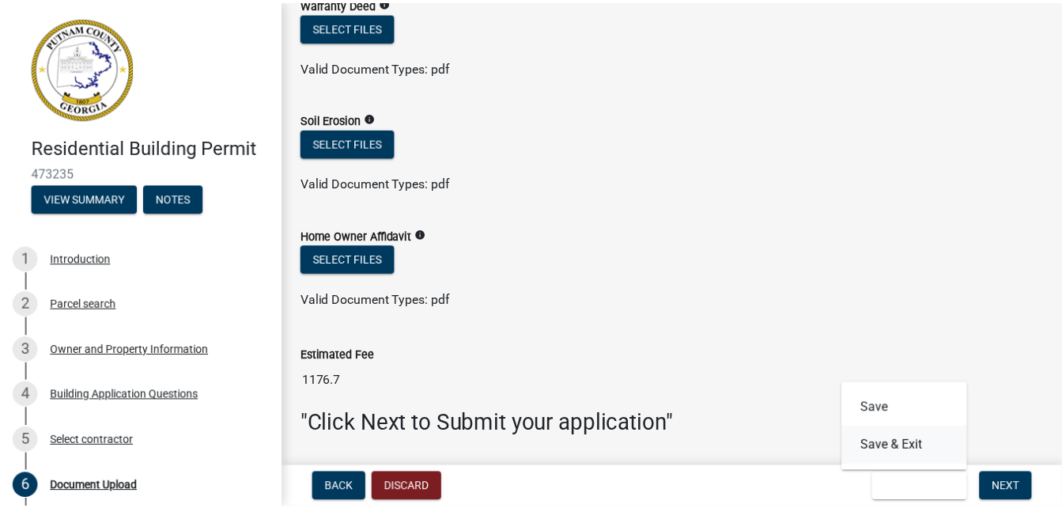
scroll to position [0, 0]
